Goal: Task Accomplishment & Management: Use online tool/utility

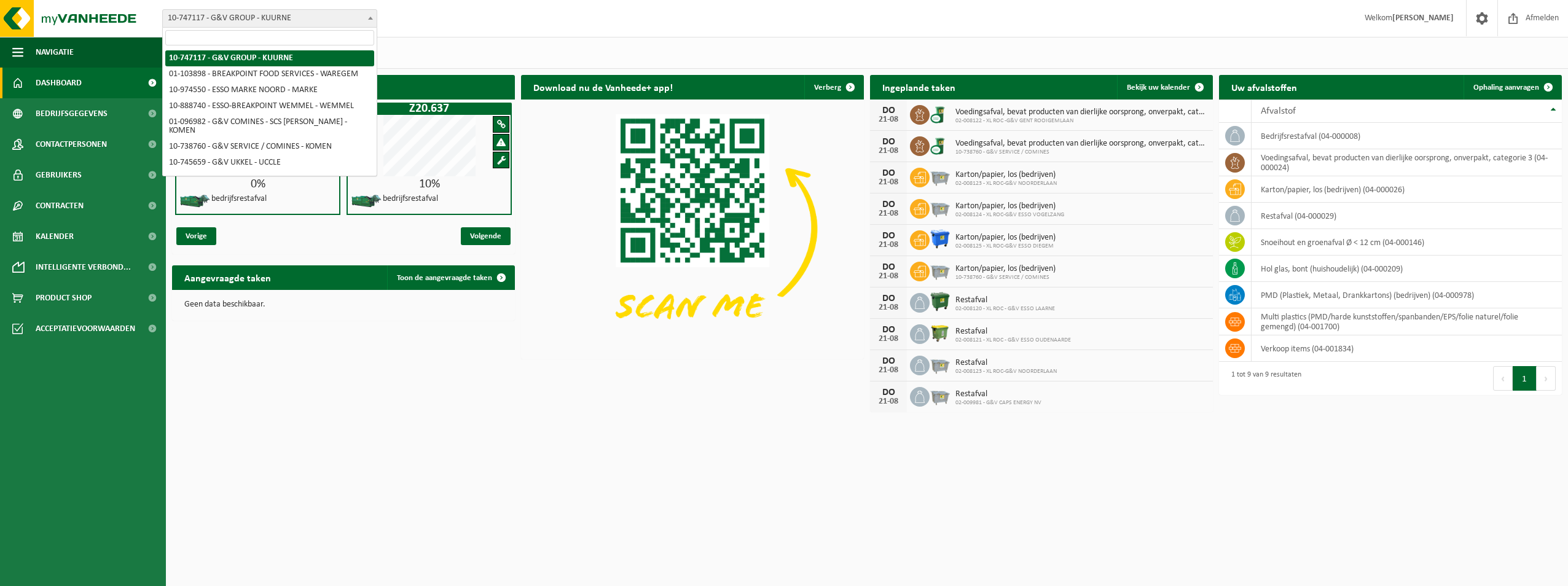
click at [284, 21] on span "10-747117 - G&V GROUP - KUURNE" at bounding box center [270, 18] width 214 height 18
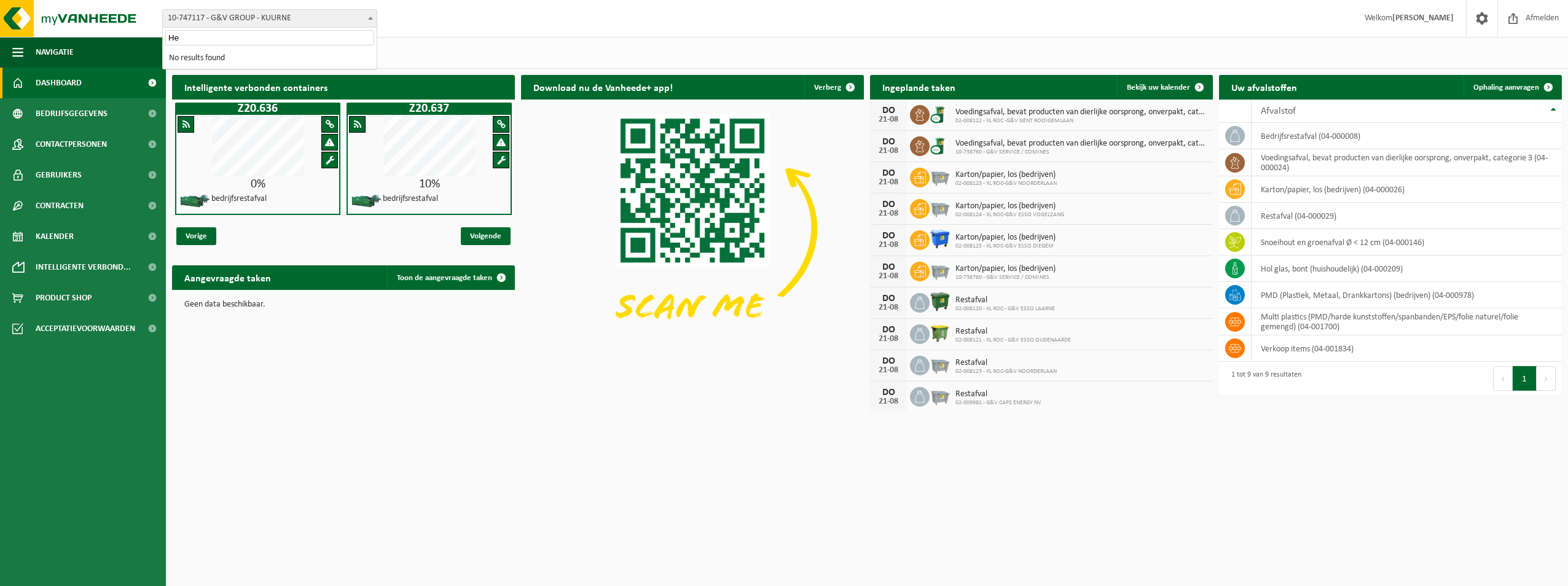
type input "H"
type input "Z"
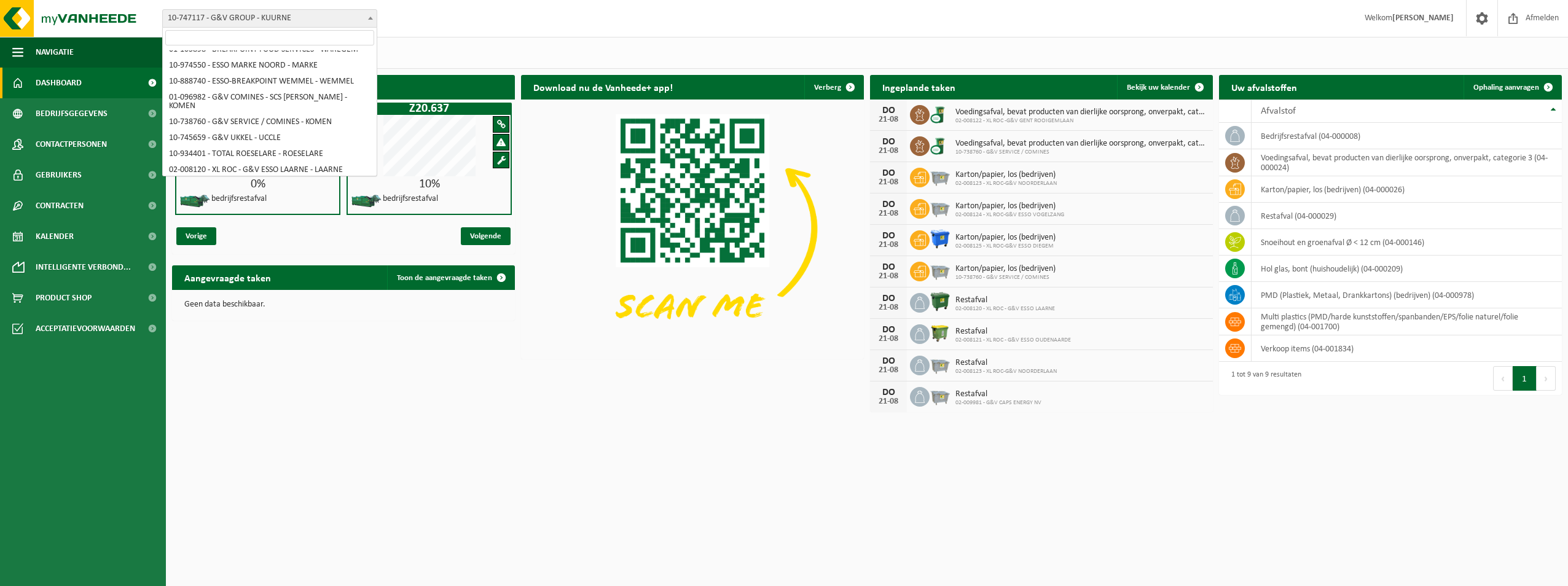
scroll to position [49, 0]
click at [70, 73] on span "Dashboard" at bounding box center [59, 83] width 46 height 31
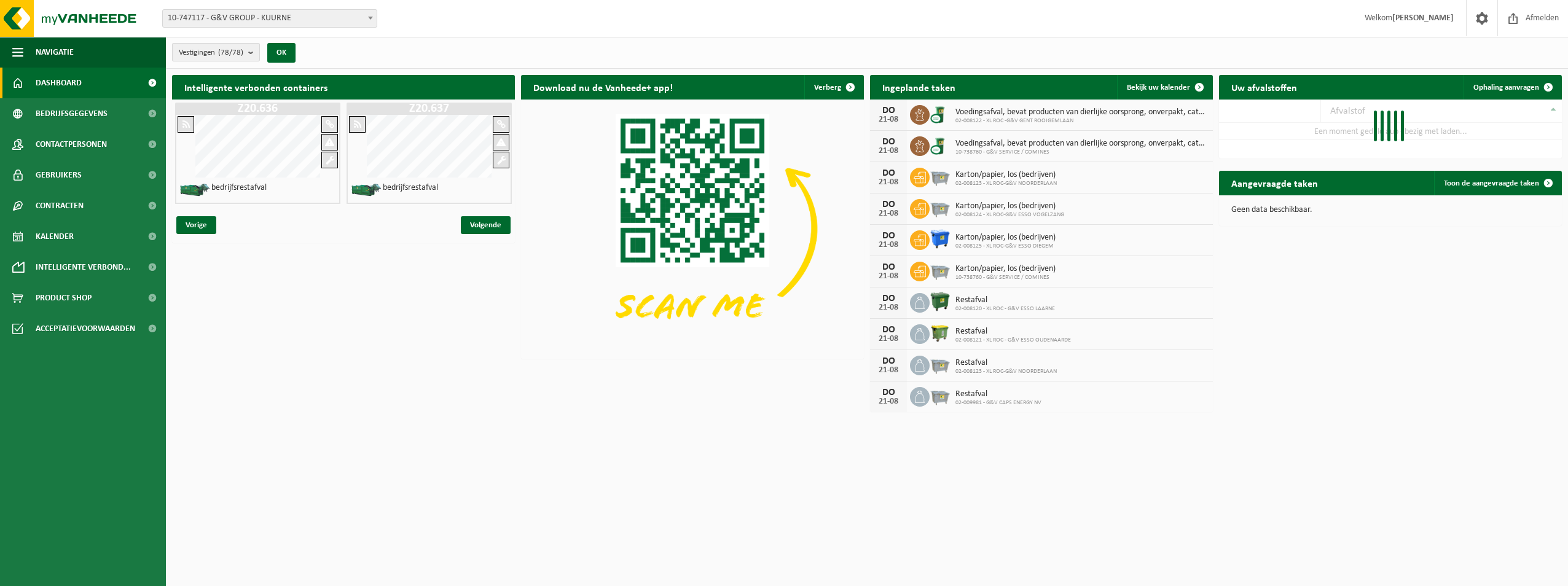
click at [207, 53] on span "Vestigingen (78/78)" at bounding box center [211, 53] width 64 height 18
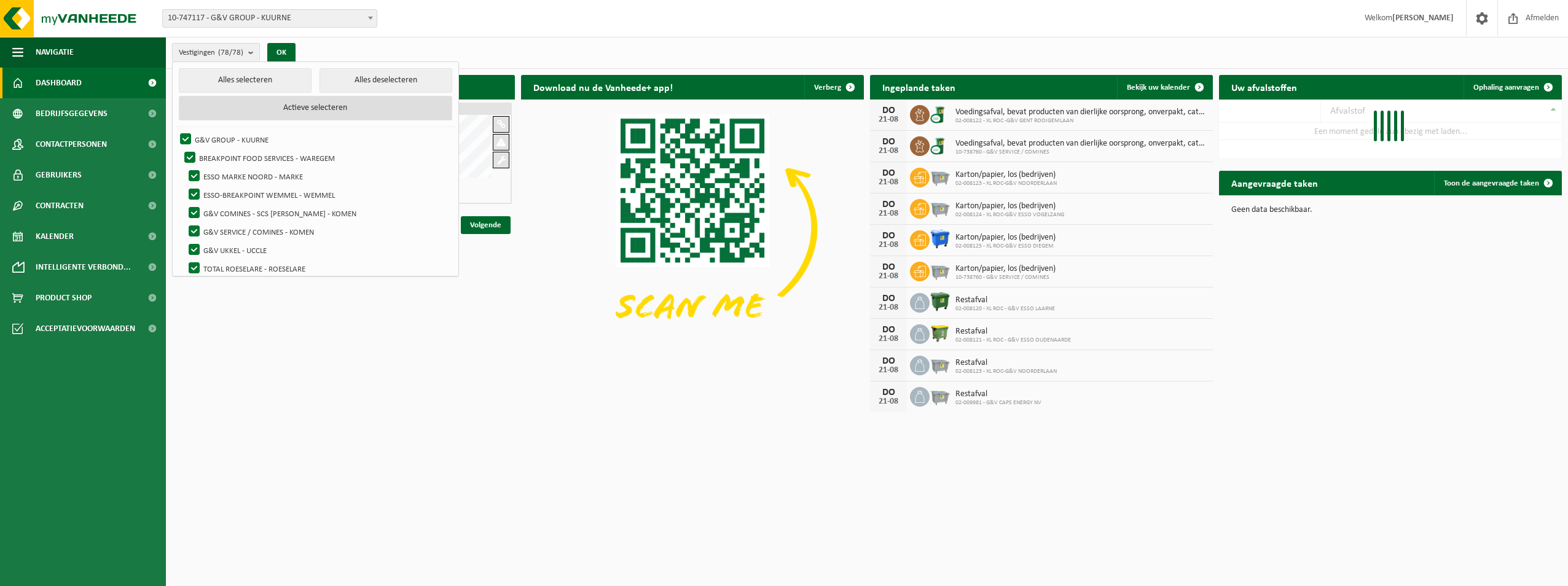
click at [310, 100] on button "Actieve selecteren" at bounding box center [316, 108] width 274 height 24
click at [360, 84] on button "Alles deselecteren" at bounding box center [386, 80] width 133 height 24
checkbox input "false"
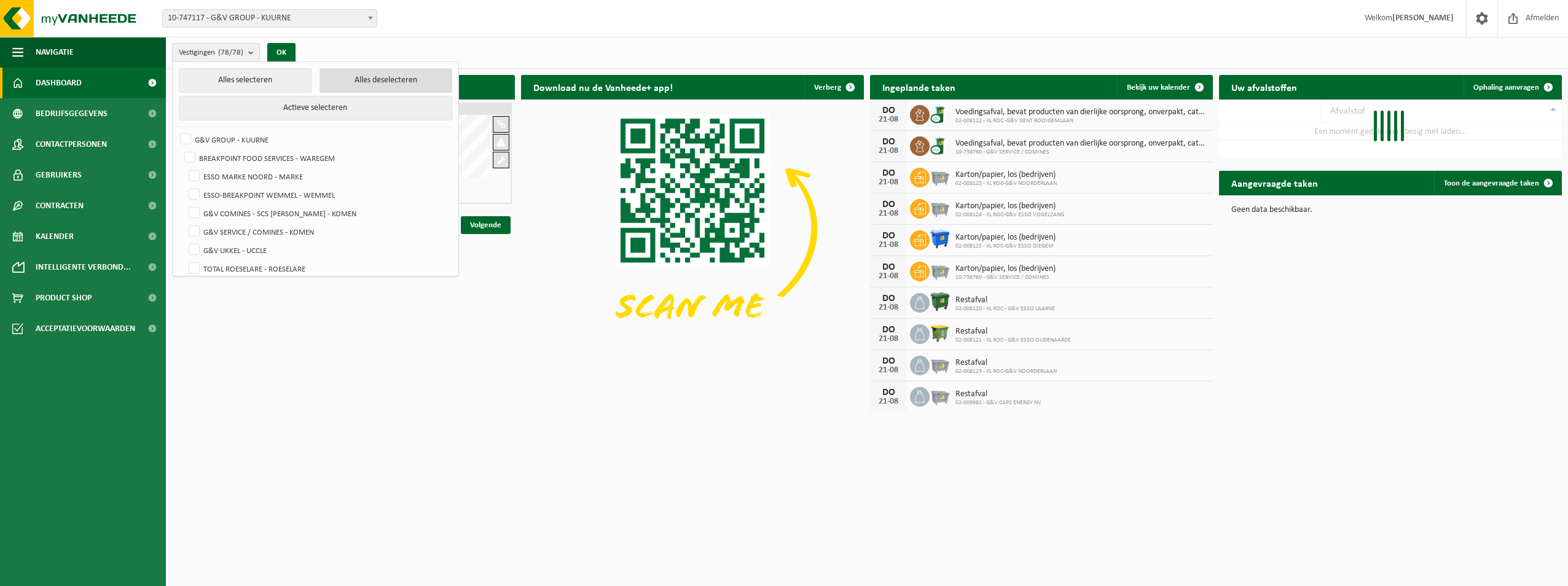
checkbox input "false"
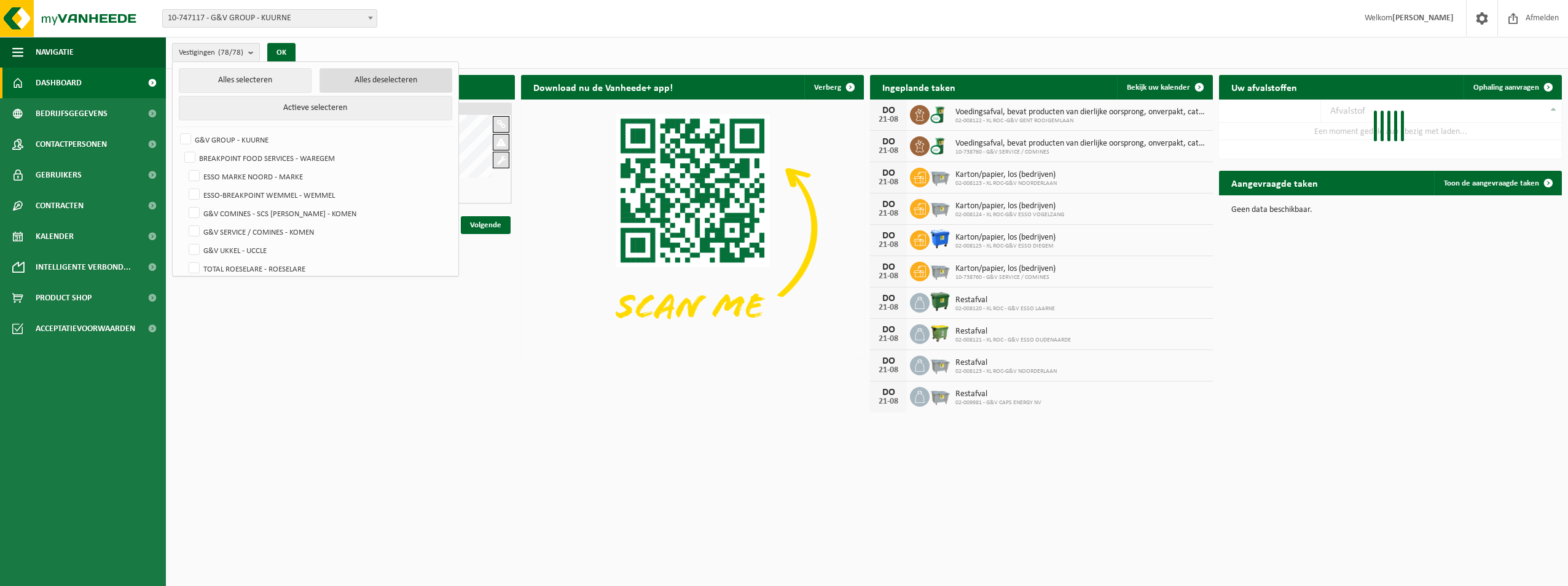
checkbox input "false"
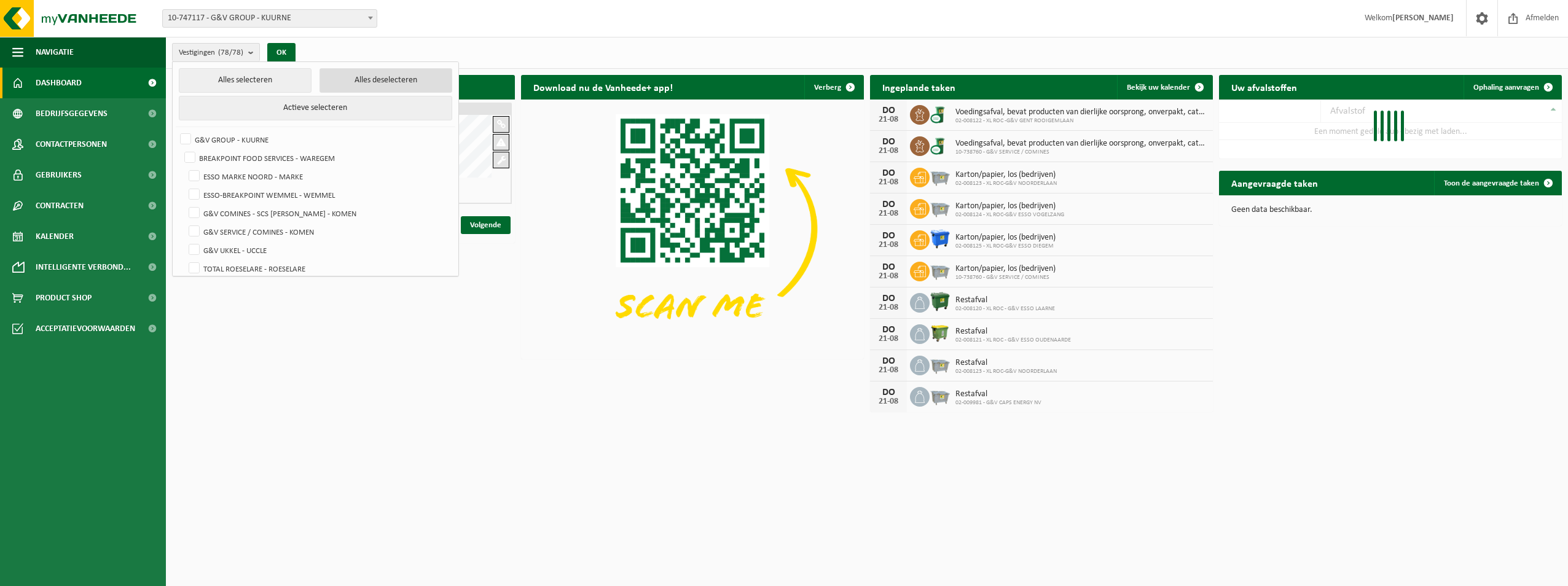
checkbox input "false"
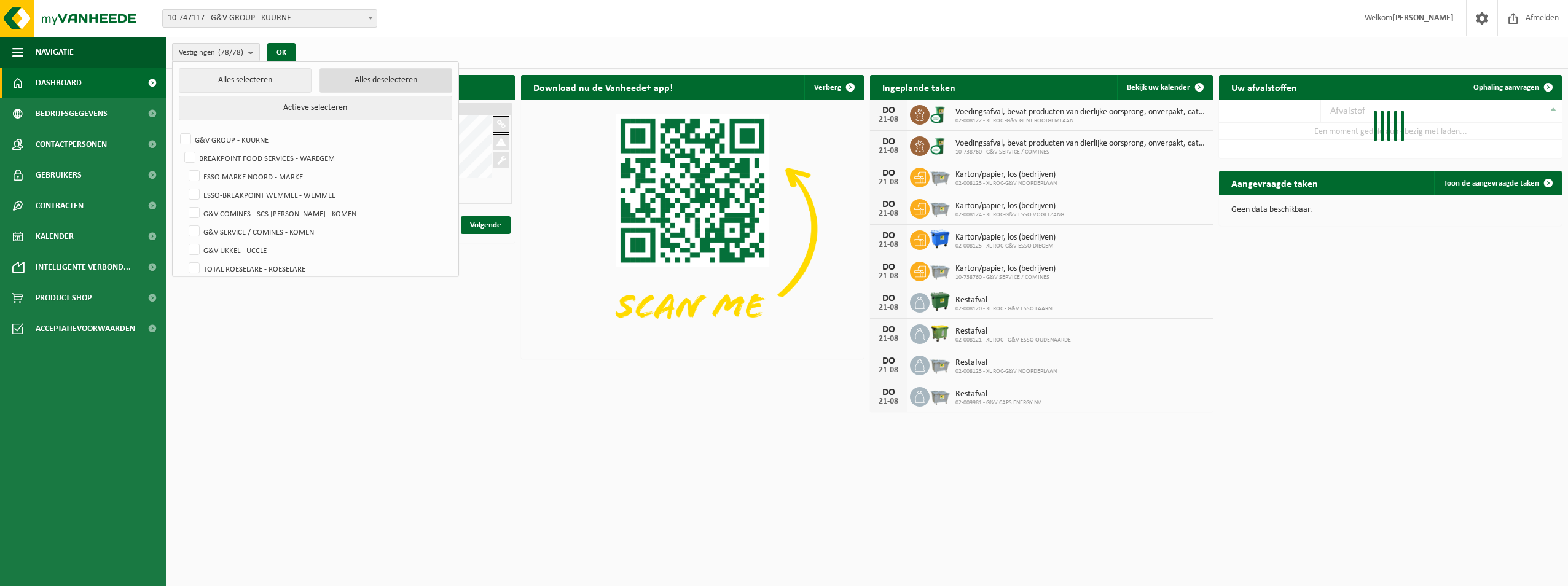
checkbox input "false"
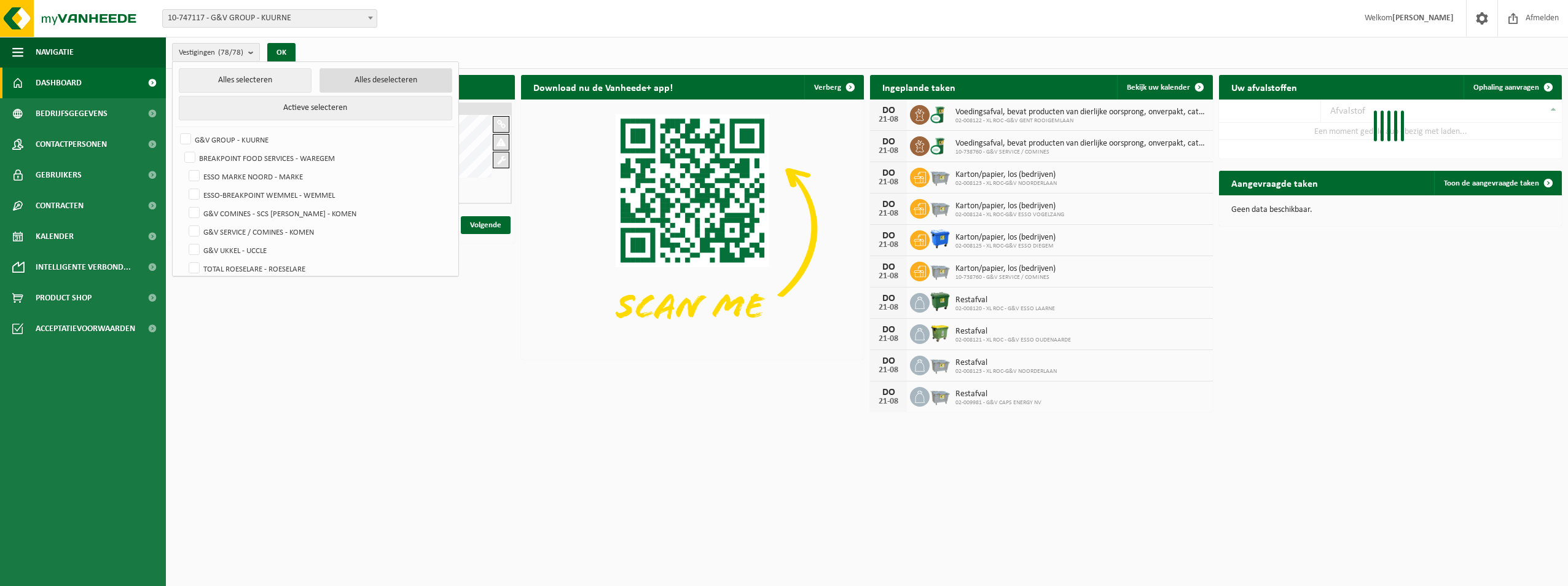
checkbox input "false"
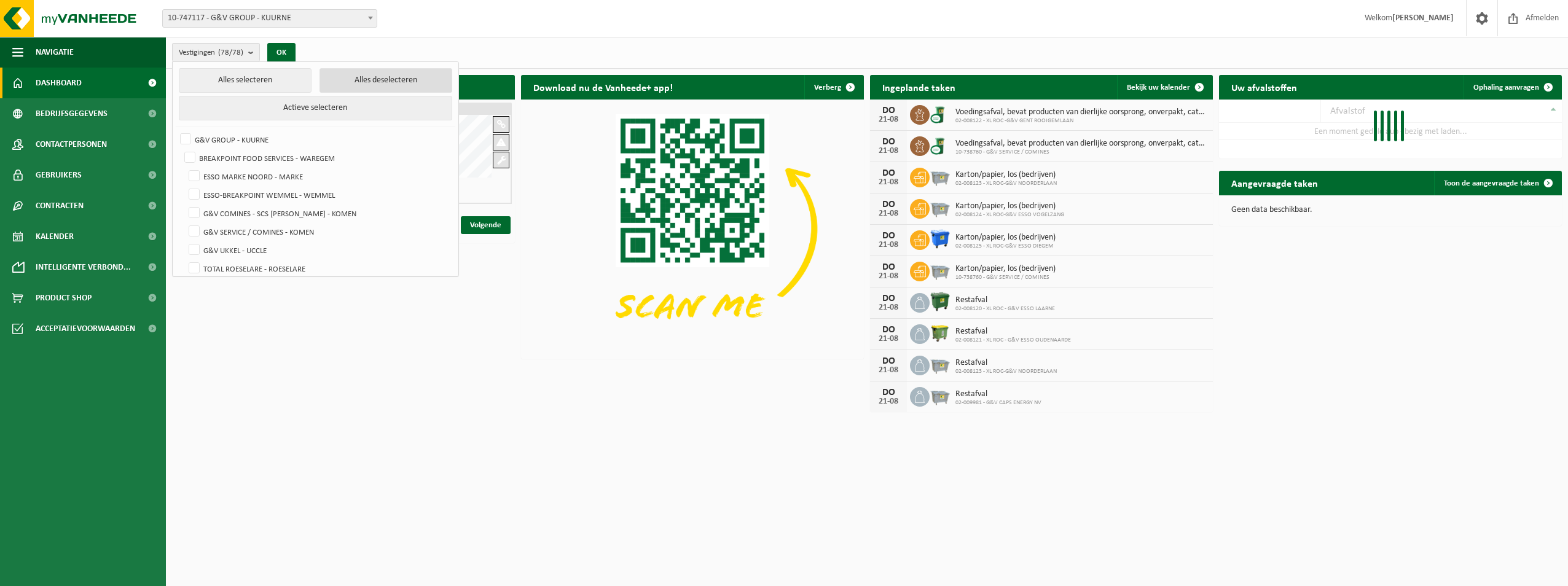
checkbox input "false"
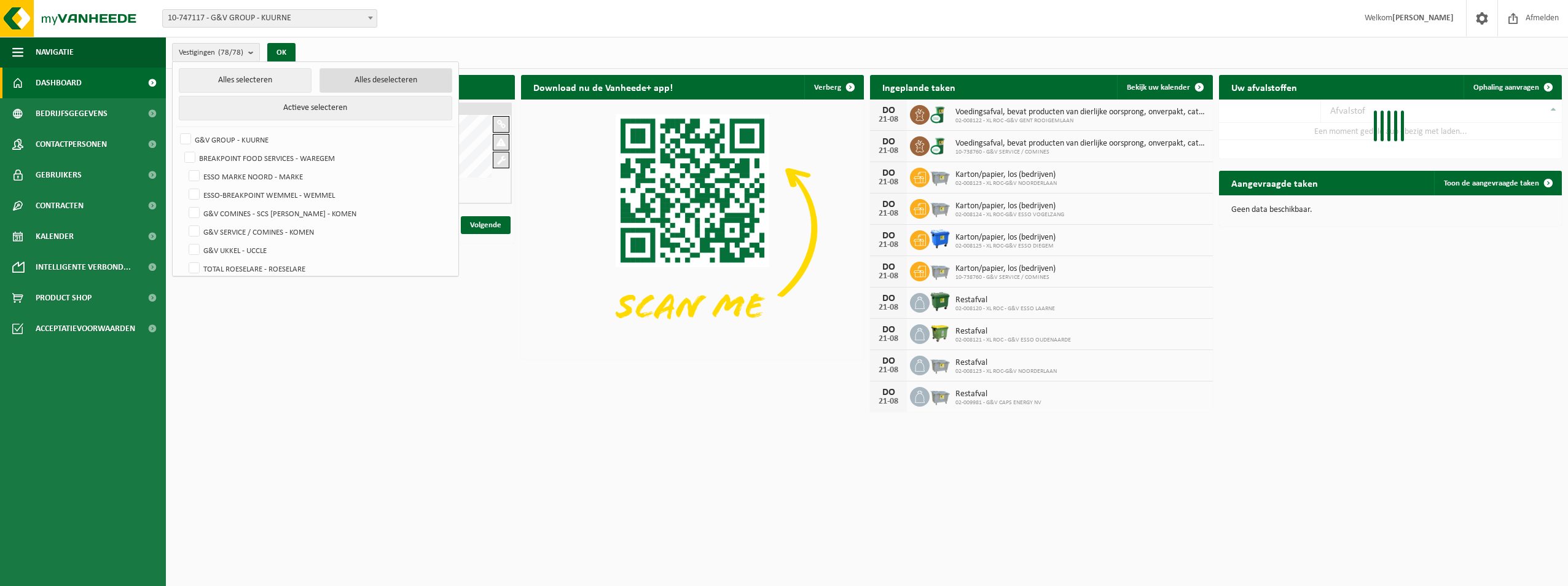
checkbox input "false"
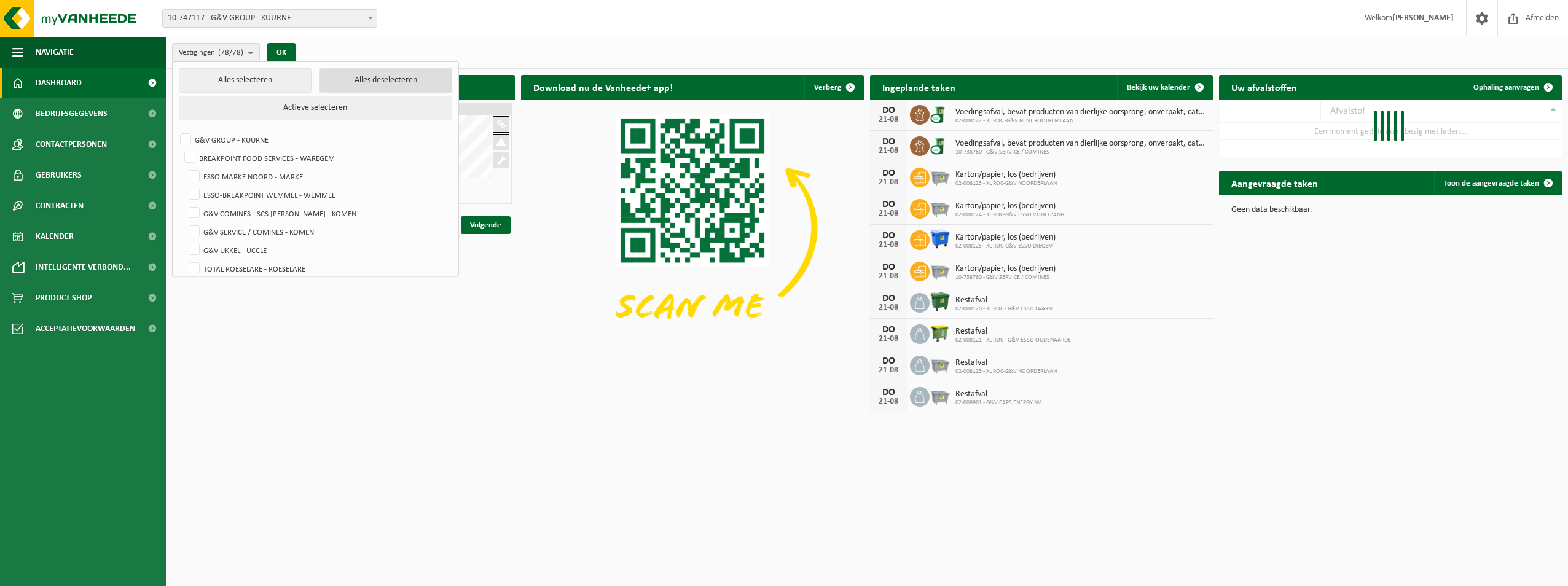
checkbox input "false"
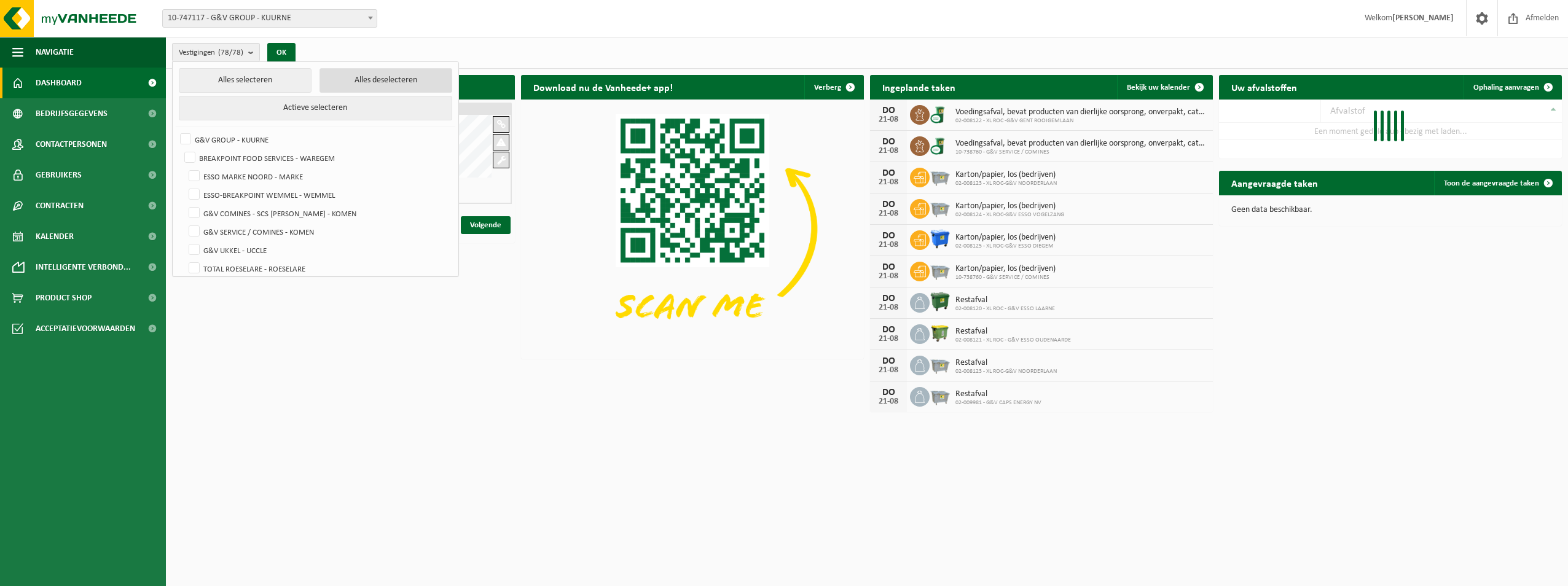
checkbox input "false"
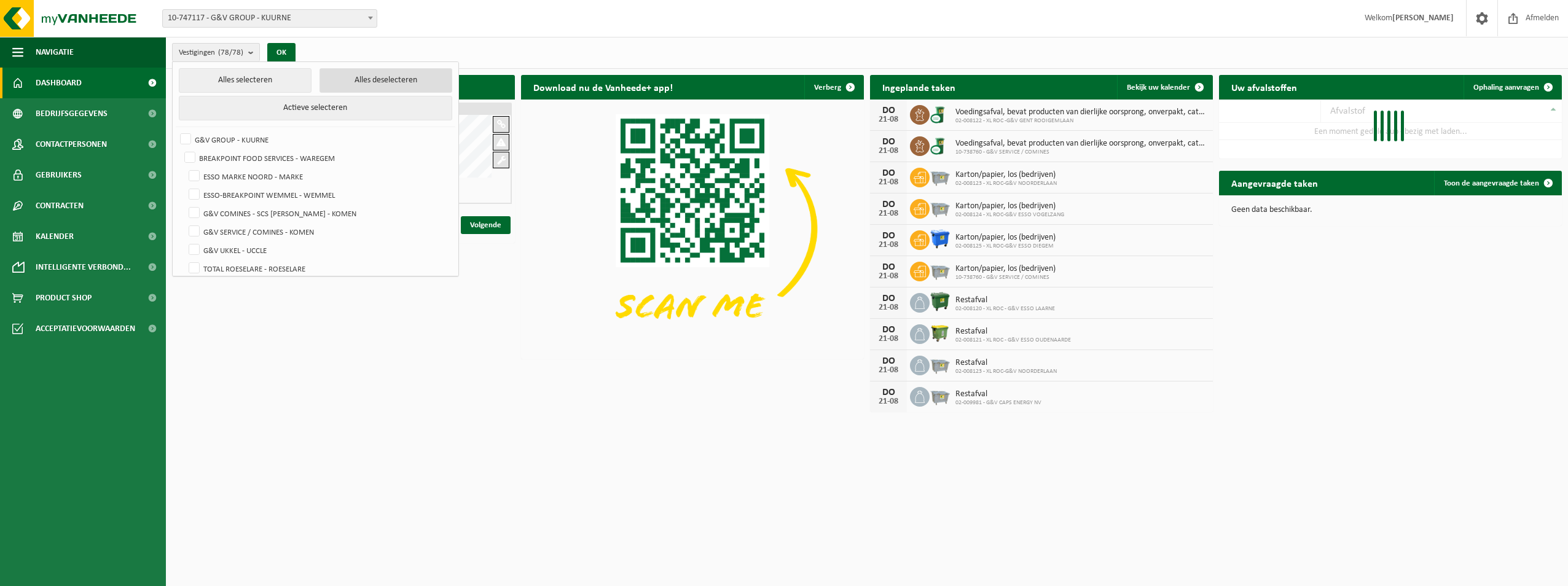
checkbox input "false"
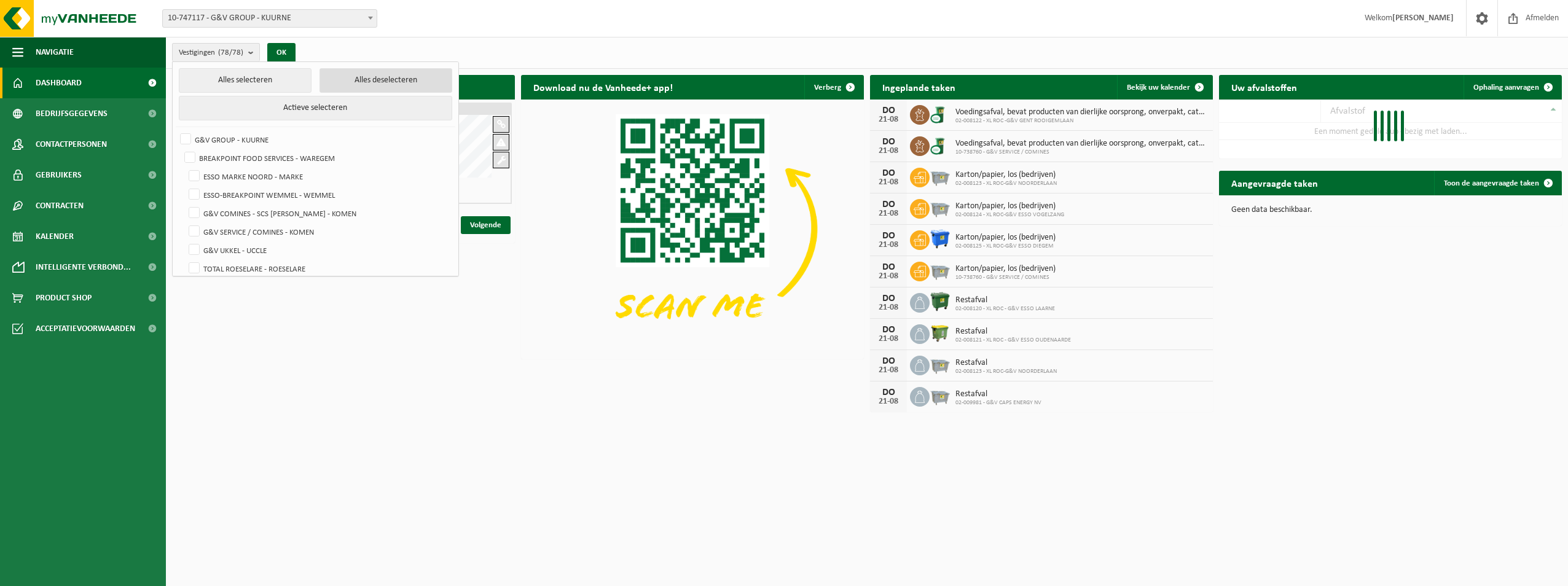
checkbox input "false"
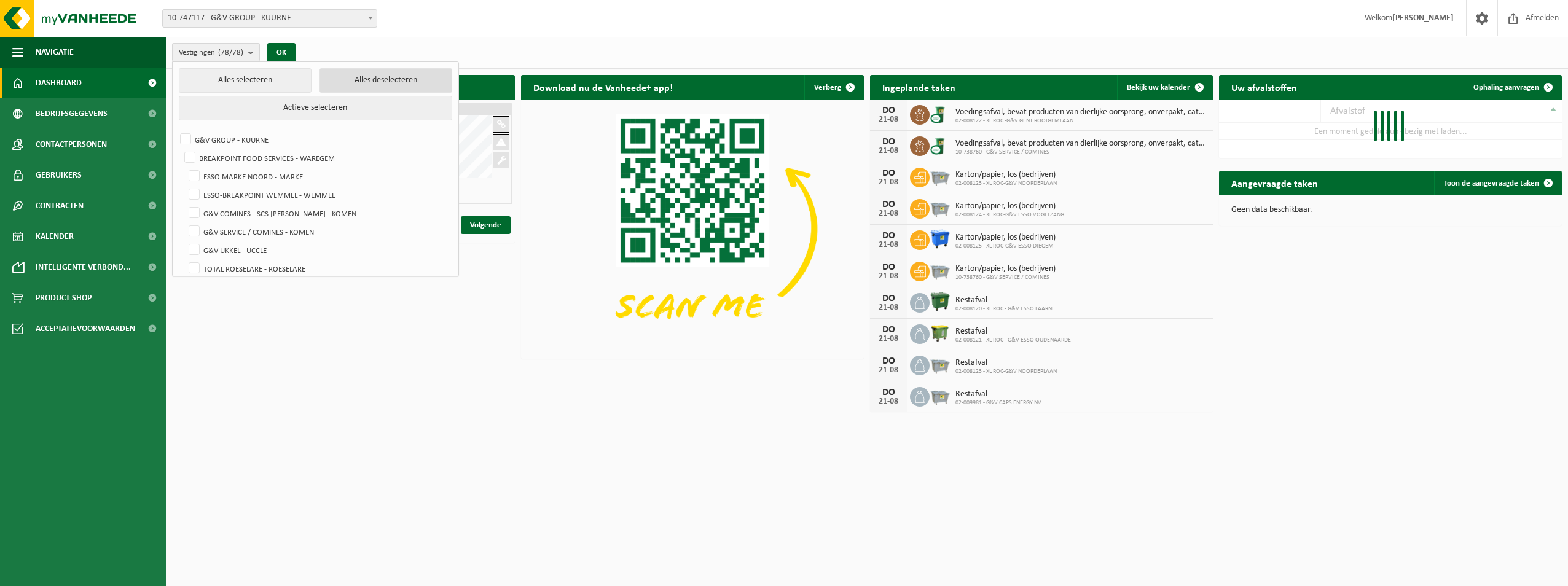
checkbox input "false"
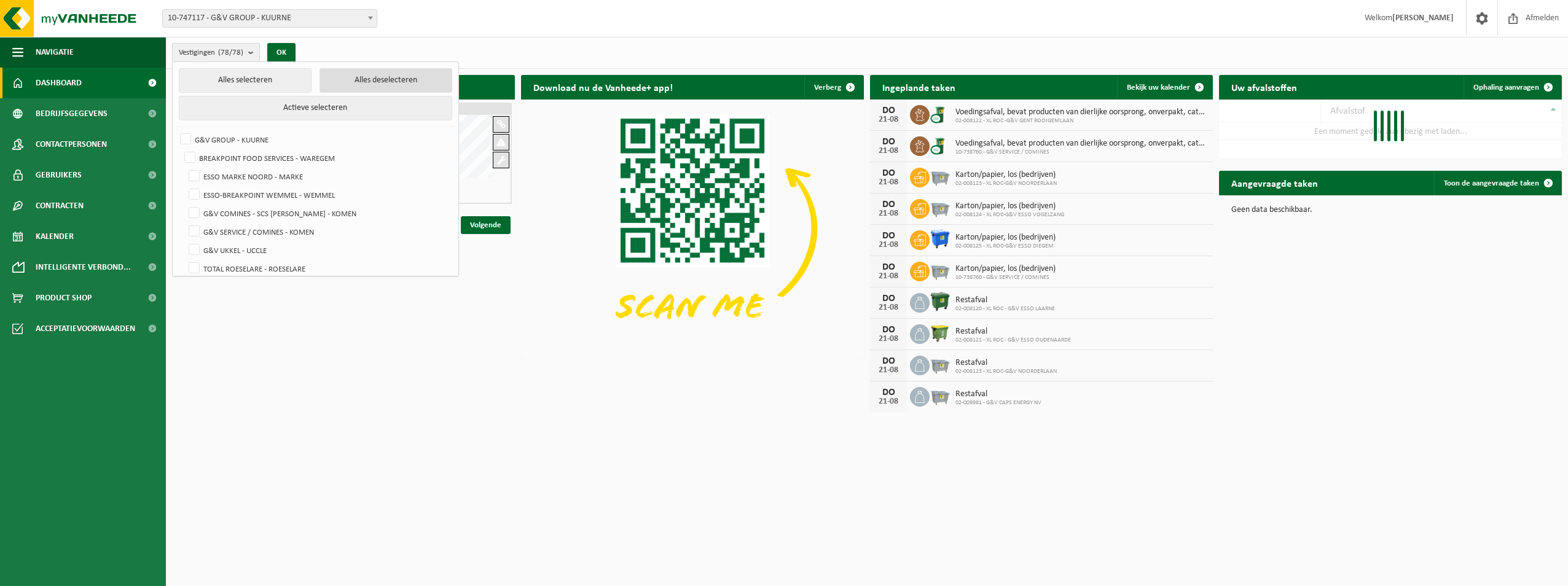
checkbox input "false"
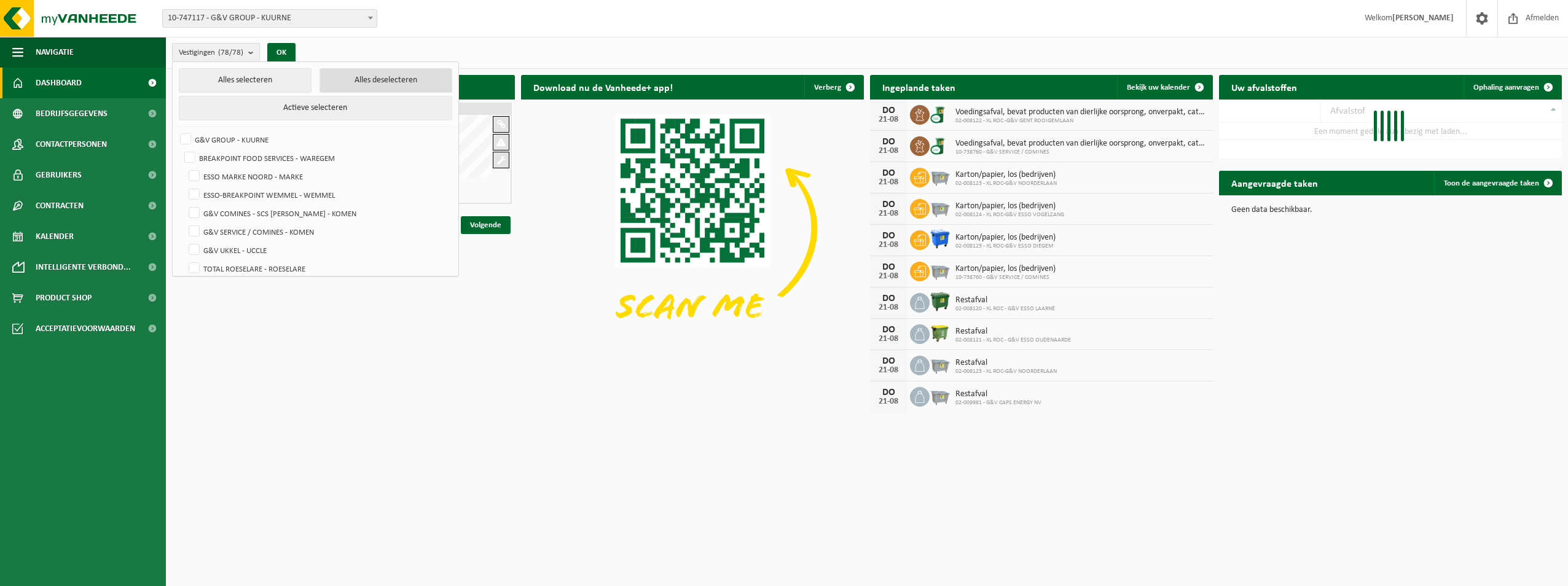
checkbox input "false"
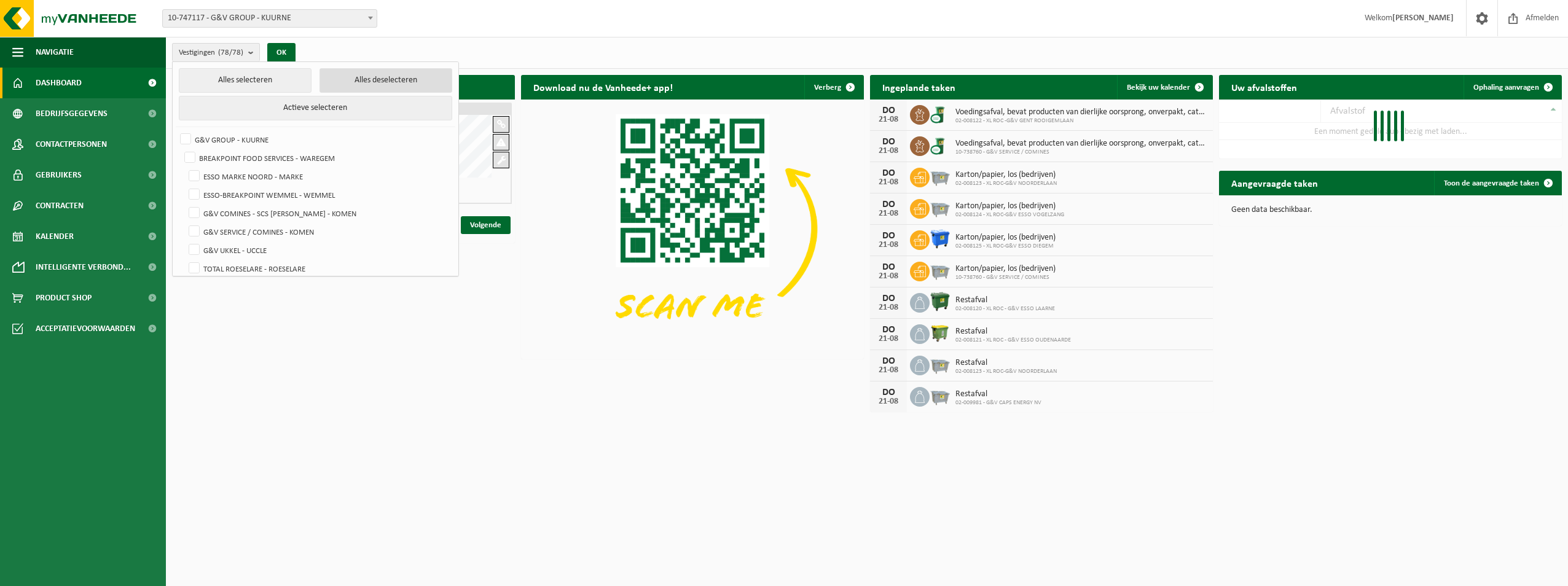
checkbox input "false"
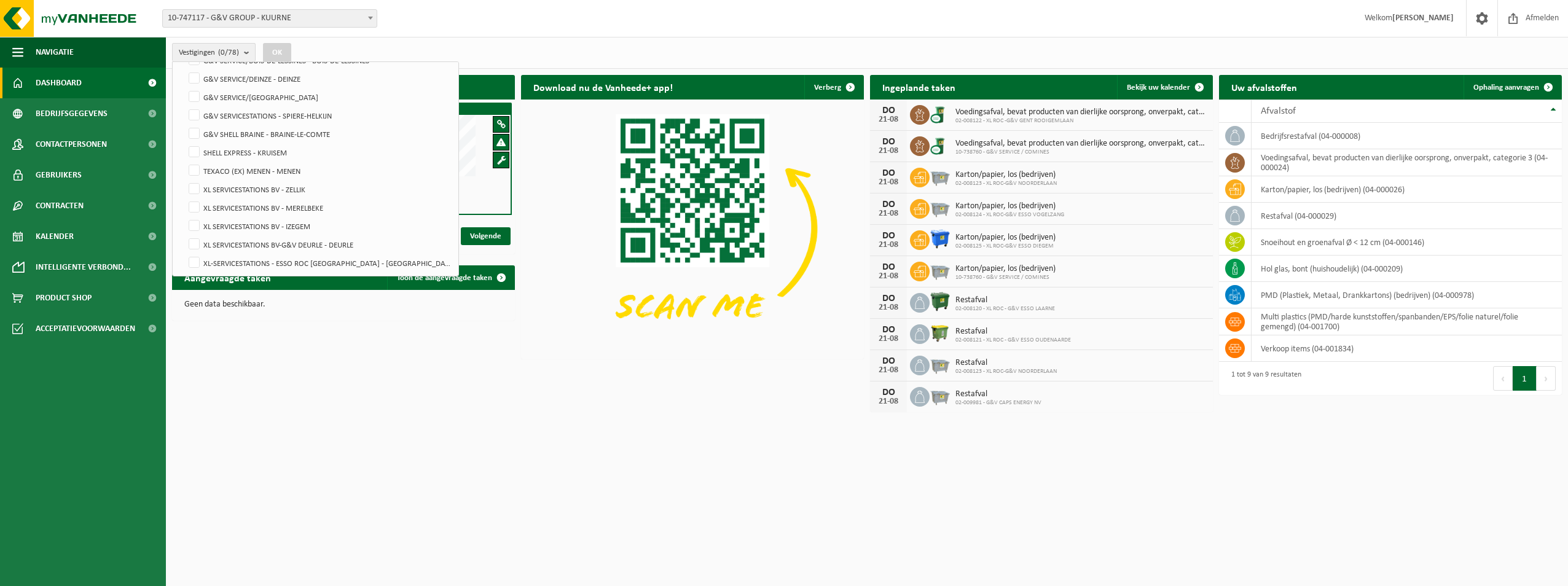
scroll to position [1245, 0]
click at [452, 454] on html "Vestiging: 10-747117 - G&V GROUP - KUURNE 01-103898 - BREAKPOINT FOOD SERVICES …" at bounding box center [784, 293] width 1568 height 586
click at [460, 406] on div "Intelligente verbonden containers Z20.636 0% bedrijfsrestafval Z20.637 10% bedr…" at bounding box center [867, 243] width 1396 height 349
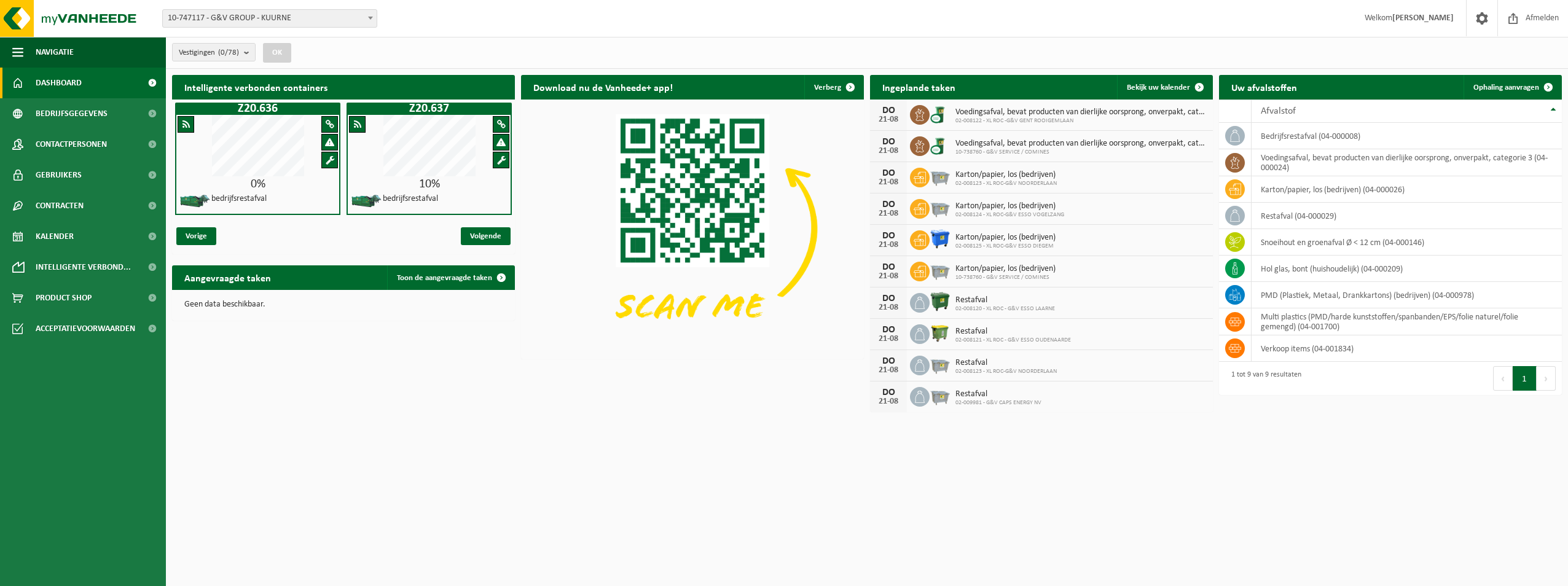
click at [268, 14] on span "10-747117 - G&V GROUP - KUURNE" at bounding box center [270, 18] width 214 height 18
type input "lumm"
select select "1974"
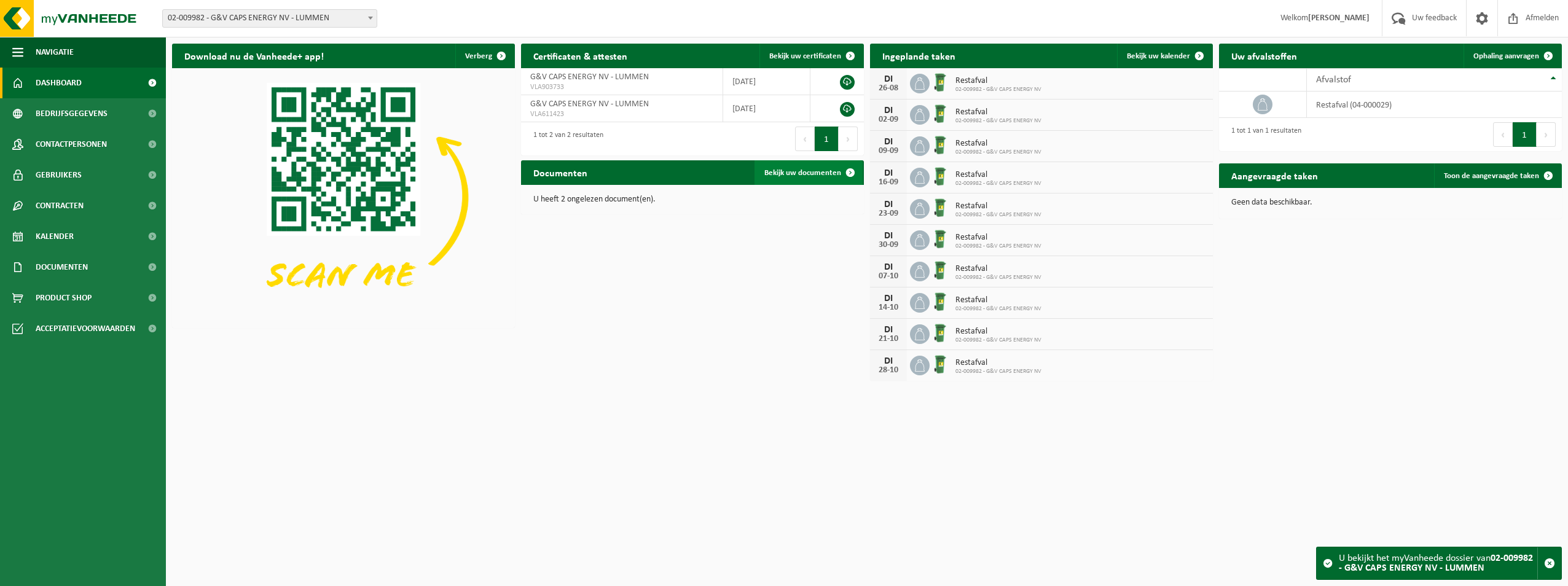
click at [826, 167] on link "Bekijk uw documenten" at bounding box center [808, 173] width 108 height 24
click at [1162, 57] on span "Bekijk uw kalender" at bounding box center [1158, 56] width 63 height 8
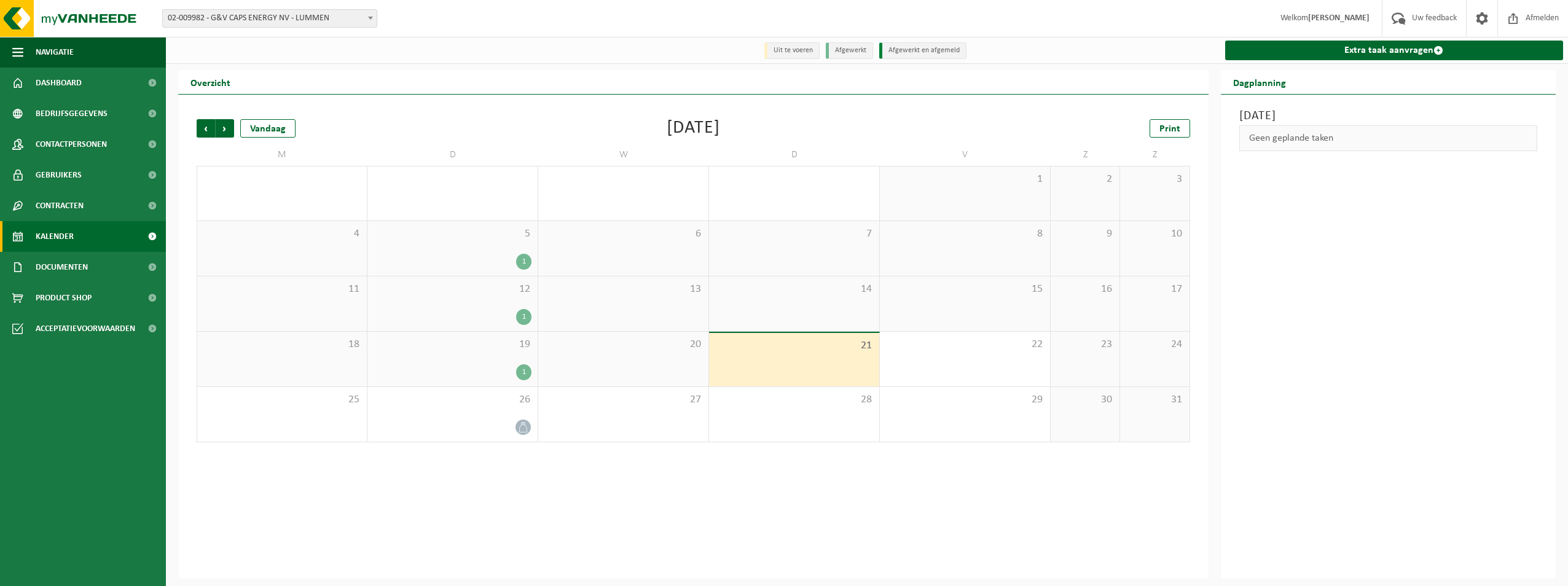
click at [508, 258] on div "1" at bounding box center [453, 261] width 158 height 16
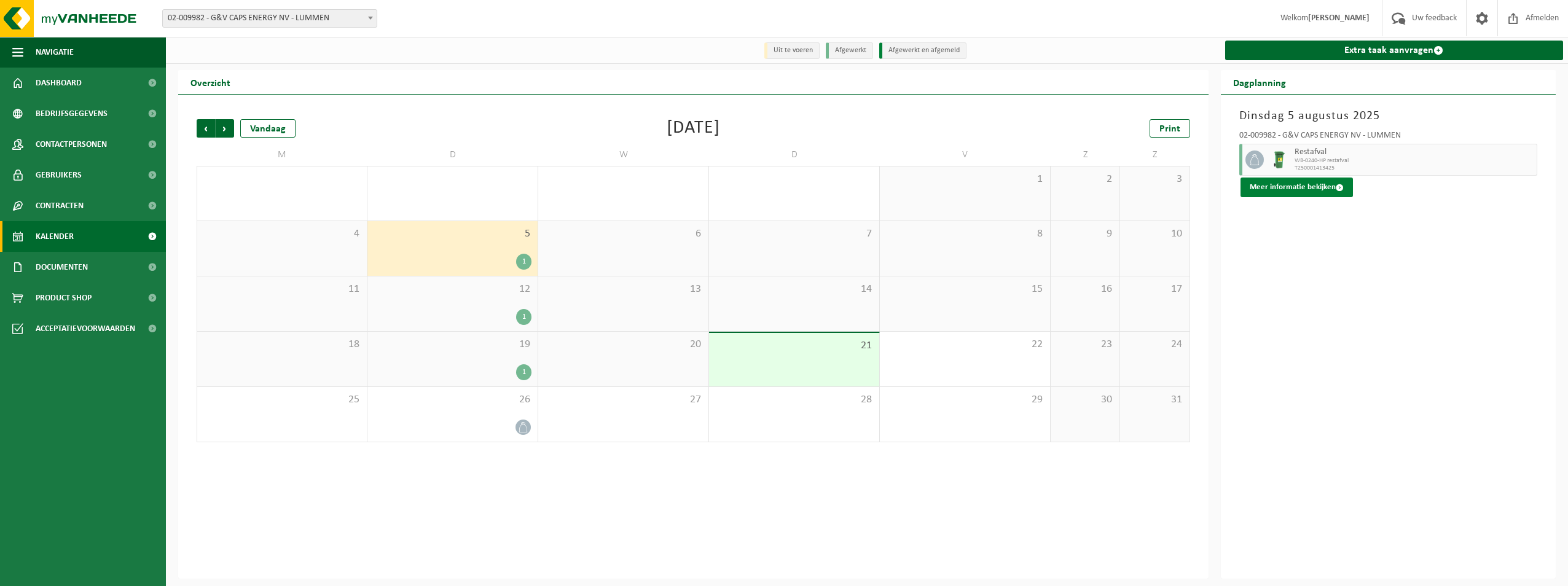
click at [1297, 186] on button "Meer informatie bekijken" at bounding box center [1297, 187] width 112 height 20
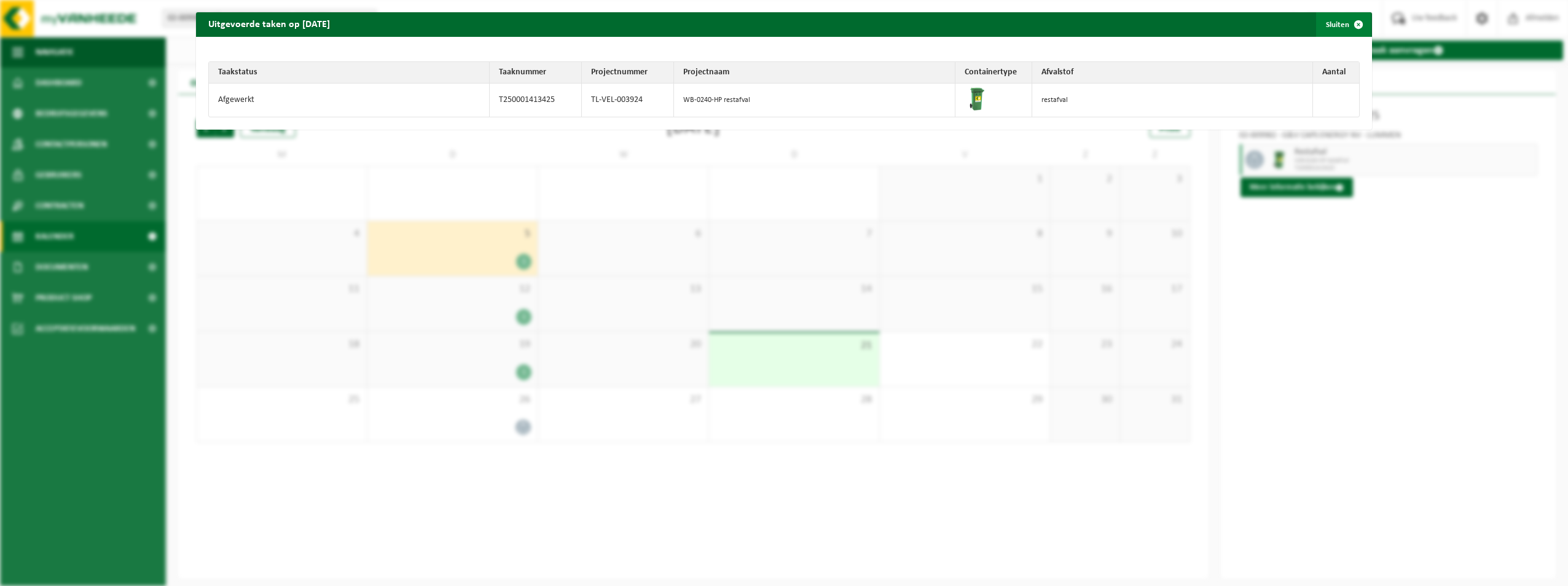
click at [1355, 24] on span "button" at bounding box center [1359, 24] width 24 height 24
